Goal: Task Accomplishment & Management: Complete application form

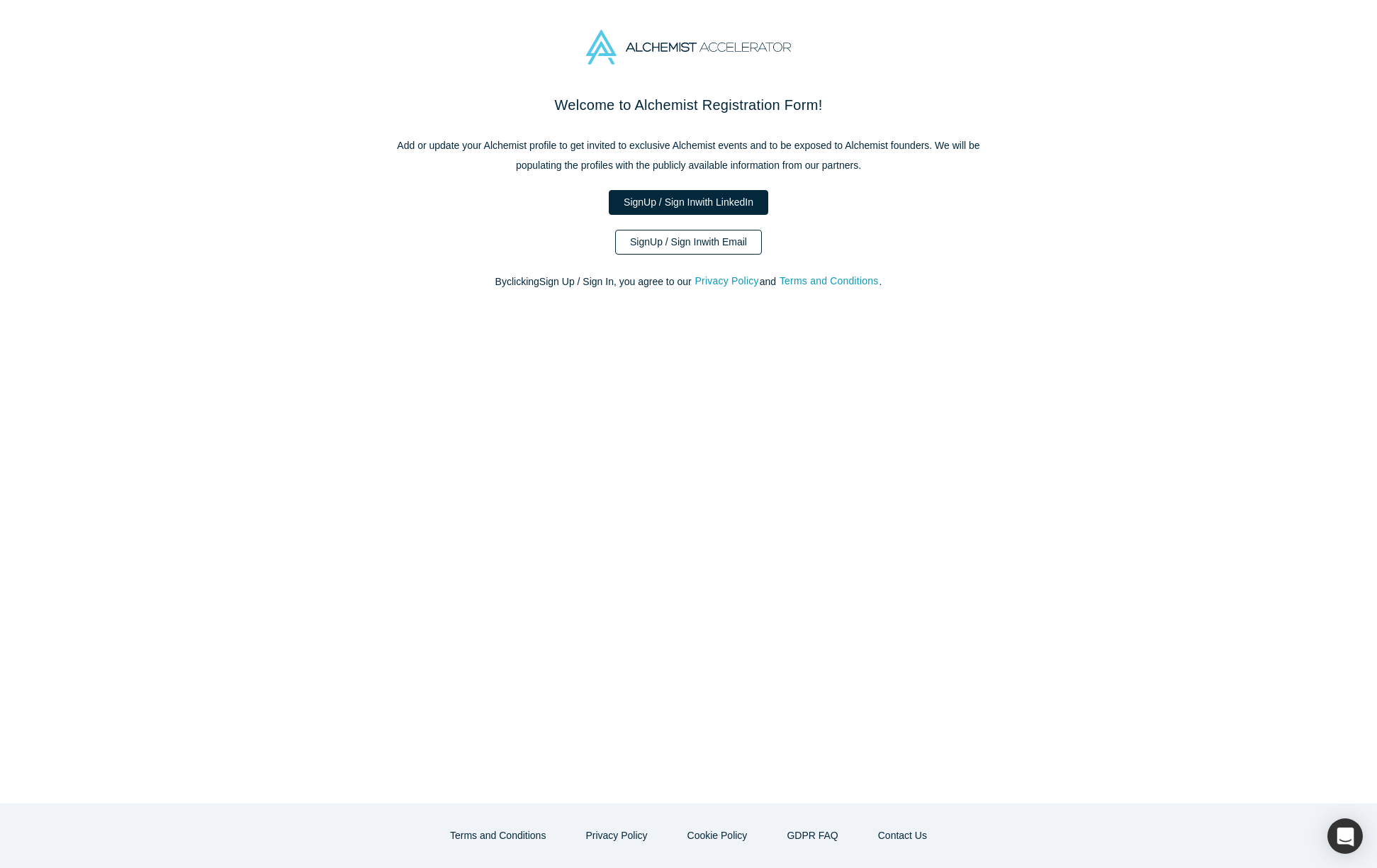
click at [647, 244] on link "Sign Up / Sign In with Email" at bounding box center [688, 242] width 147 height 25
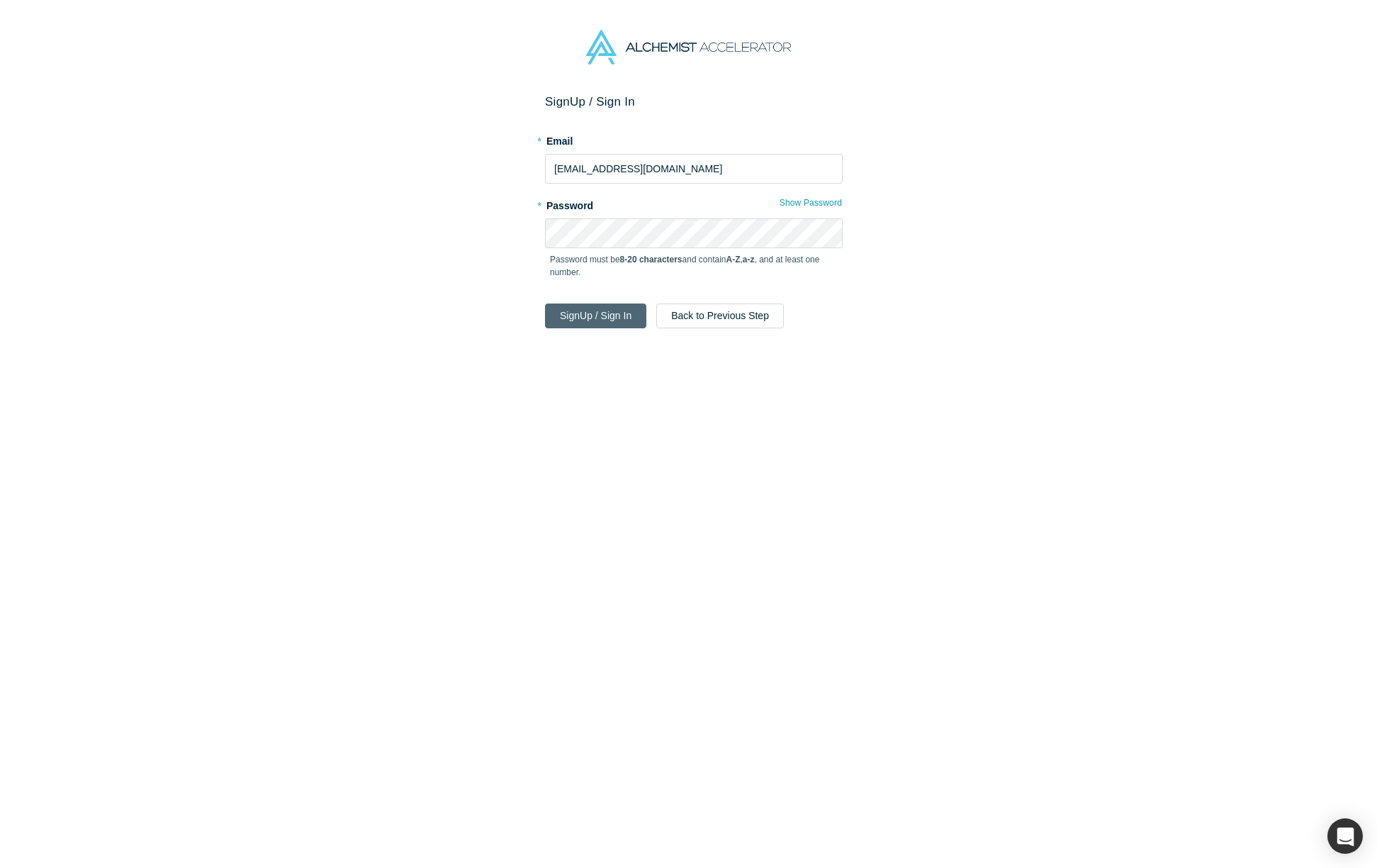
click at [575, 313] on button "Sign Up / Sign In" at bounding box center [595, 316] width 101 height 25
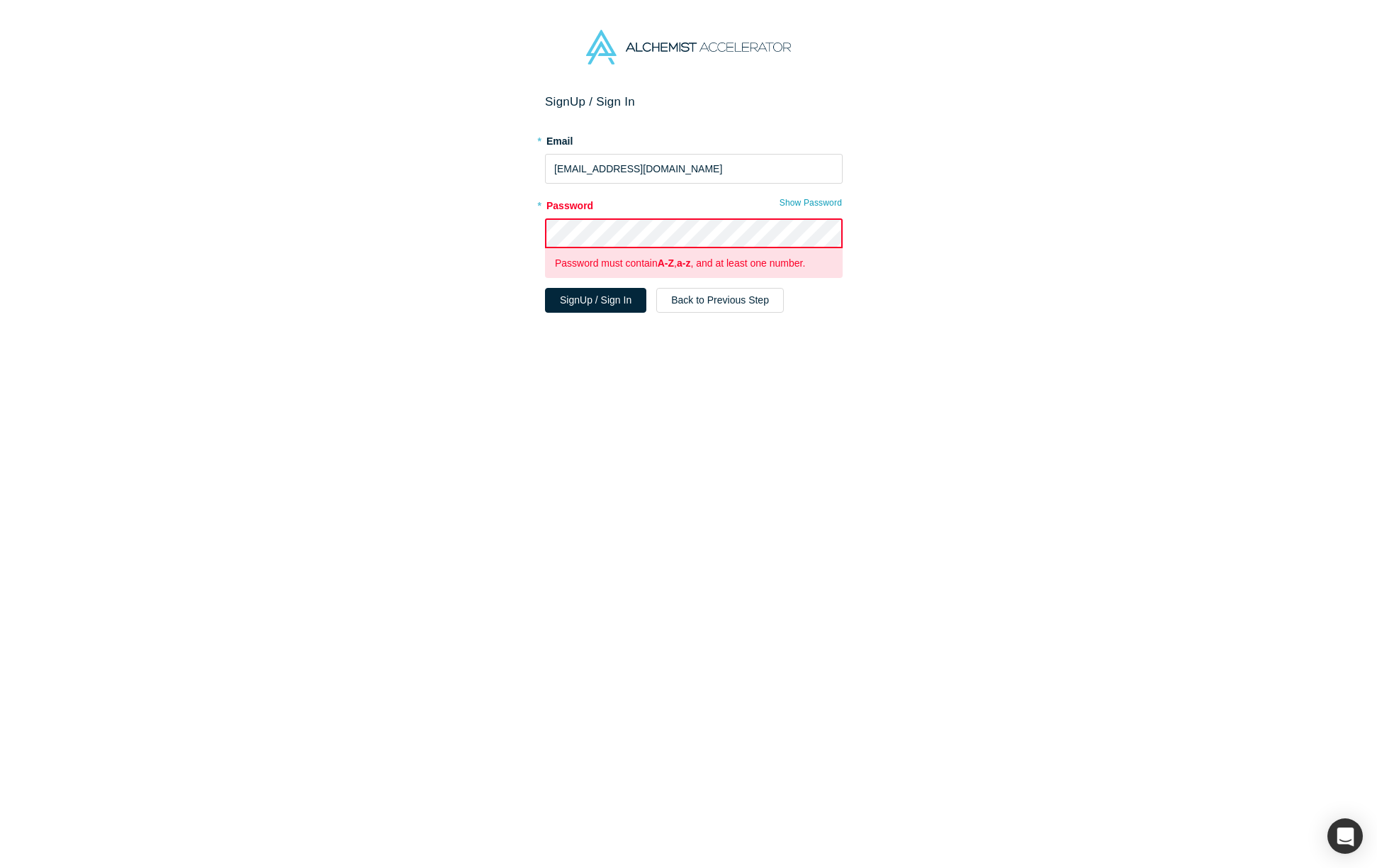
click at [464, 241] on div "Sign Up / Sign In * Email [EMAIL_ADDRESS][DOMAIN_NAME] * Password Show Password…" at bounding box center [694, 486] width 1388 height 784
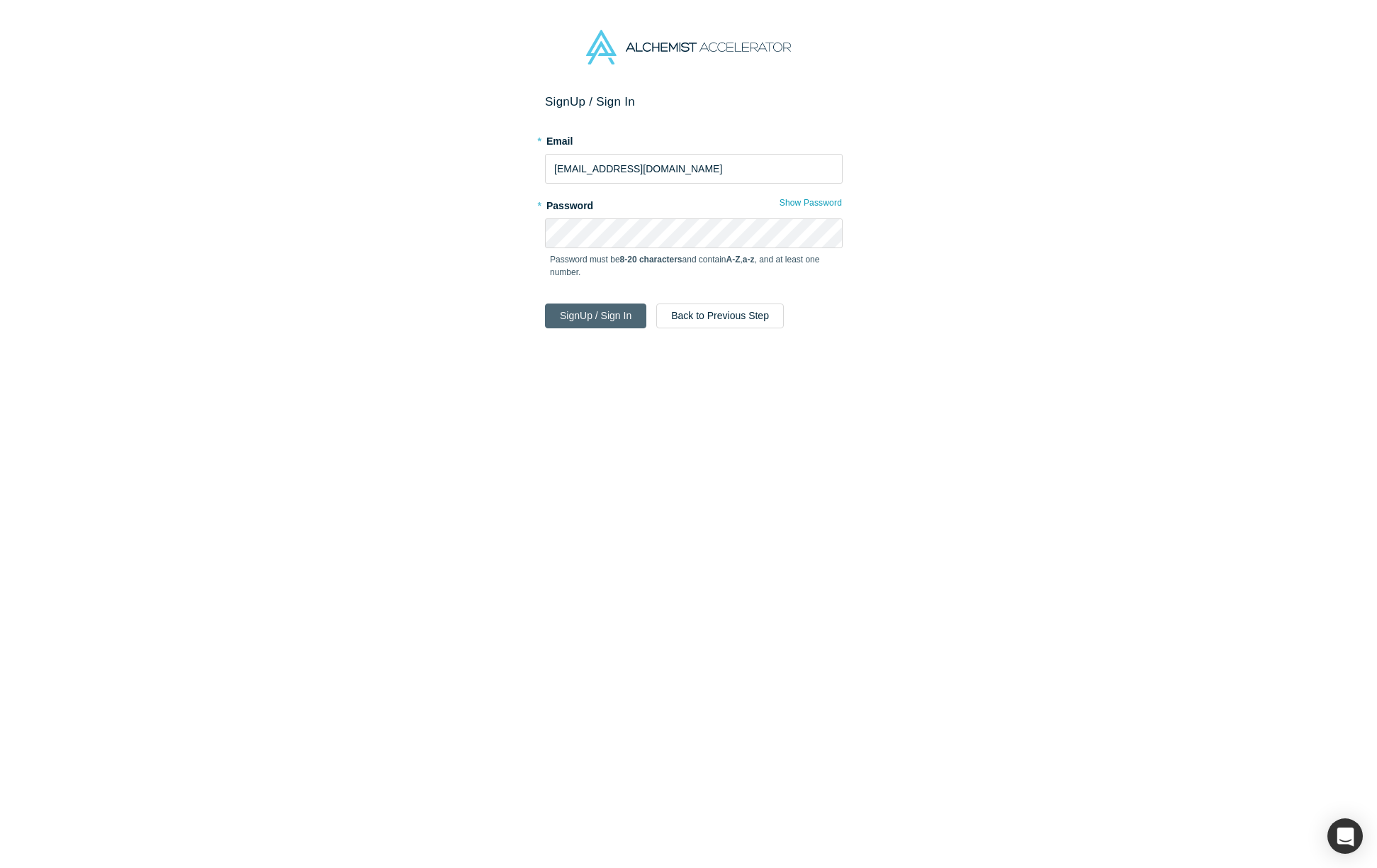
click at [580, 317] on button "Sign Up / Sign In" at bounding box center [595, 316] width 101 height 25
